Goal: Information Seeking & Learning: Learn about a topic

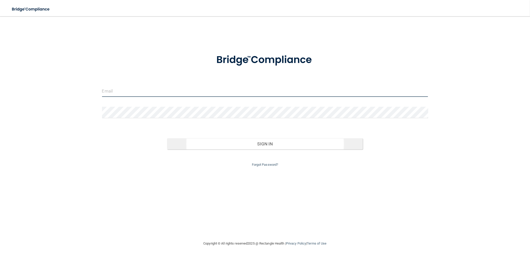
type input "[EMAIL_ADDRESS][DOMAIN_NAME]"
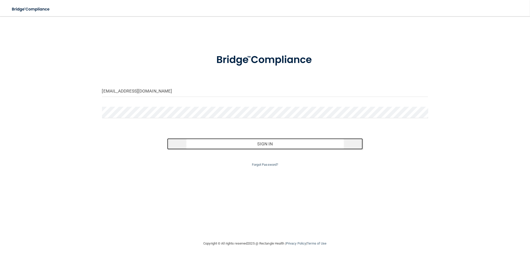
click at [258, 147] on button "Sign In" at bounding box center [265, 144] width 196 height 11
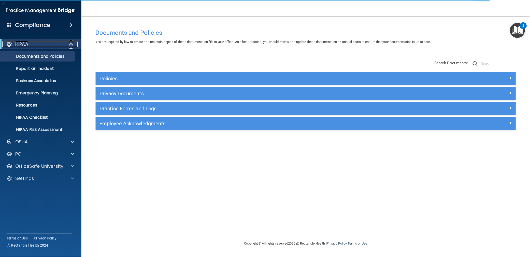
click at [70, 44] on span at bounding box center [72, 44] width 4 height 6
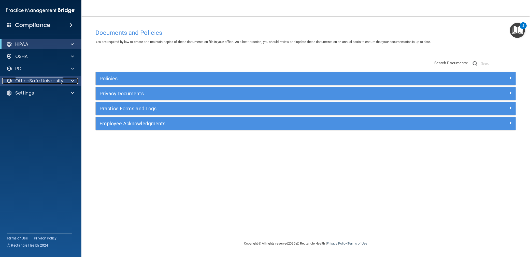
click at [59, 82] on p "OfficeSafe University" at bounding box center [39, 81] width 48 height 6
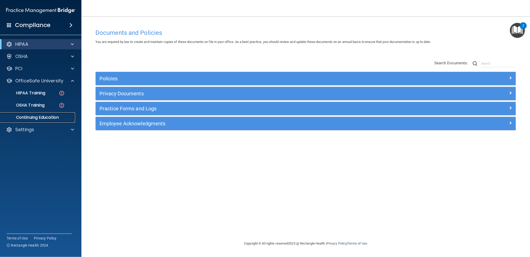
click at [45, 119] on p "Continuing Education" at bounding box center [38, 117] width 70 height 5
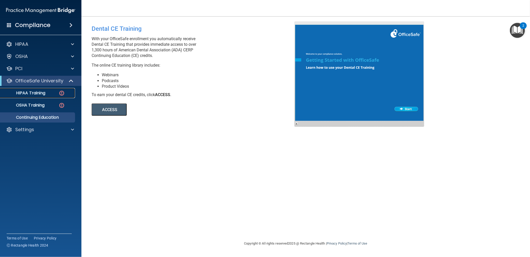
click at [41, 94] on p "HIPAA Training" at bounding box center [24, 93] width 42 height 5
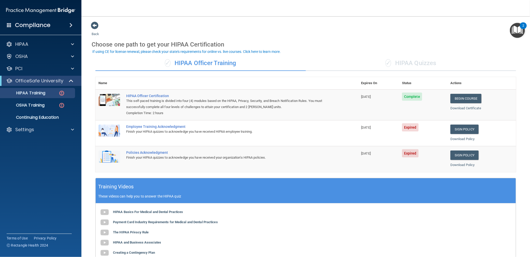
click at [397, 60] on div "✓ HIPAA Quizzes" at bounding box center [411, 63] width 211 height 15
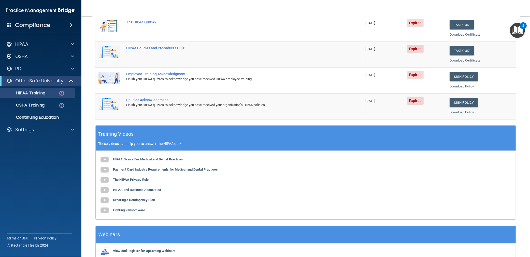
scroll to position [113, 0]
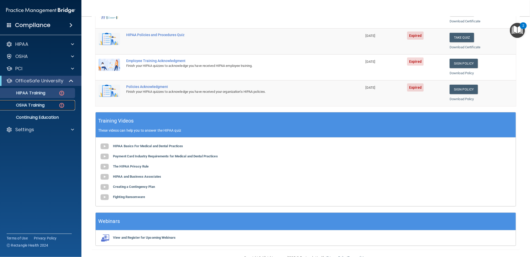
click at [32, 105] on p "OSHA Training" at bounding box center [23, 105] width 41 height 5
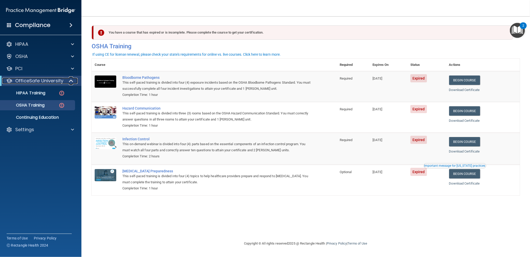
click at [70, 82] on span at bounding box center [72, 81] width 4 height 6
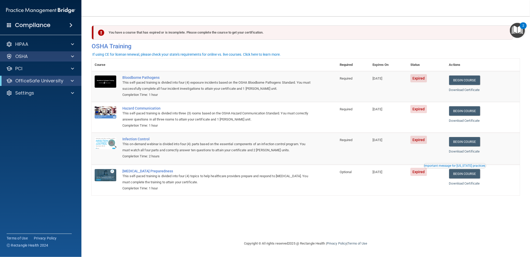
click at [30, 60] on div "OSHA" at bounding box center [41, 56] width 82 height 10
click at [33, 58] on div "OSHA" at bounding box center [33, 56] width 63 height 6
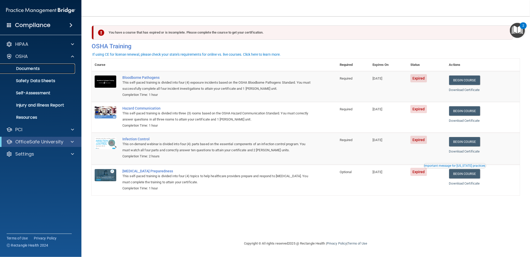
click at [31, 67] on p "Documents" at bounding box center [38, 68] width 70 height 5
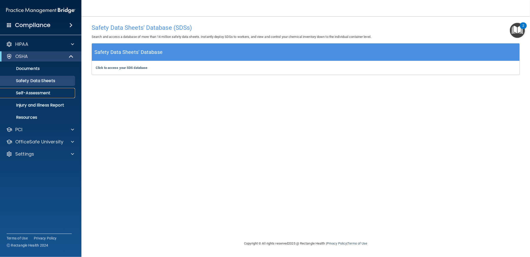
click at [44, 93] on p "Self-Assessment" at bounding box center [38, 93] width 70 height 5
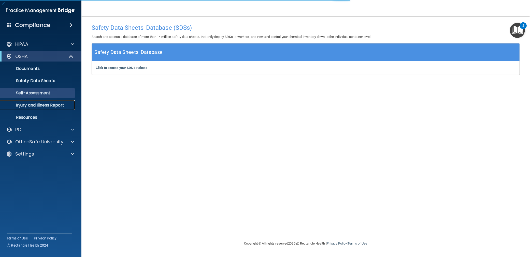
click at [44, 105] on p "Injury and Illness Report" at bounding box center [38, 105] width 70 height 5
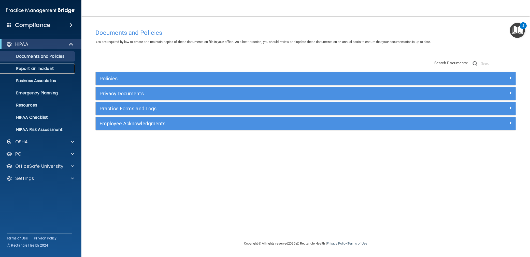
click at [40, 69] on p "Report an Incident" at bounding box center [38, 68] width 70 height 5
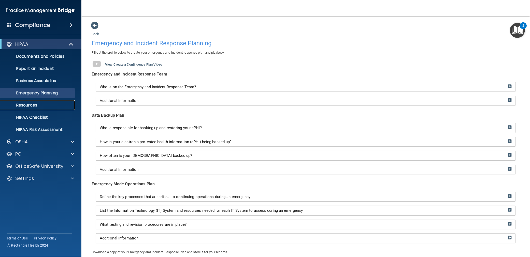
click at [29, 105] on p "Resources" at bounding box center [38, 105] width 70 height 5
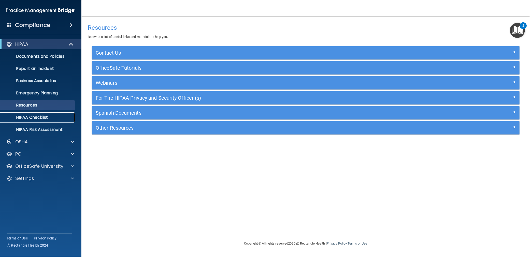
click at [32, 119] on p "HIPAA Checklist" at bounding box center [38, 117] width 70 height 5
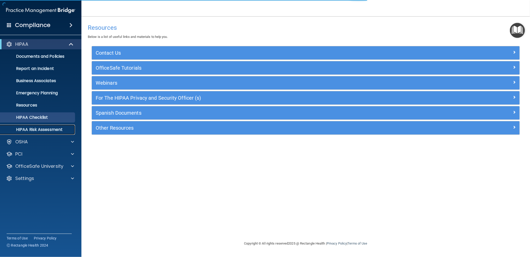
click at [42, 131] on p "HIPAA Risk Assessment" at bounding box center [38, 129] width 70 height 5
